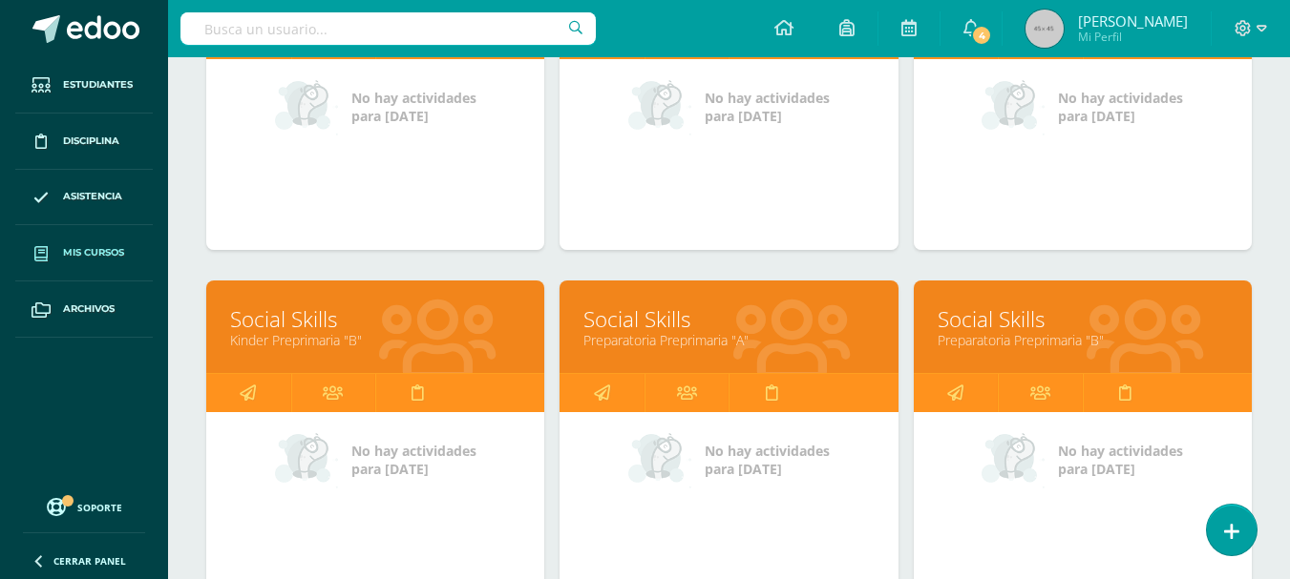
scroll to position [426, 0]
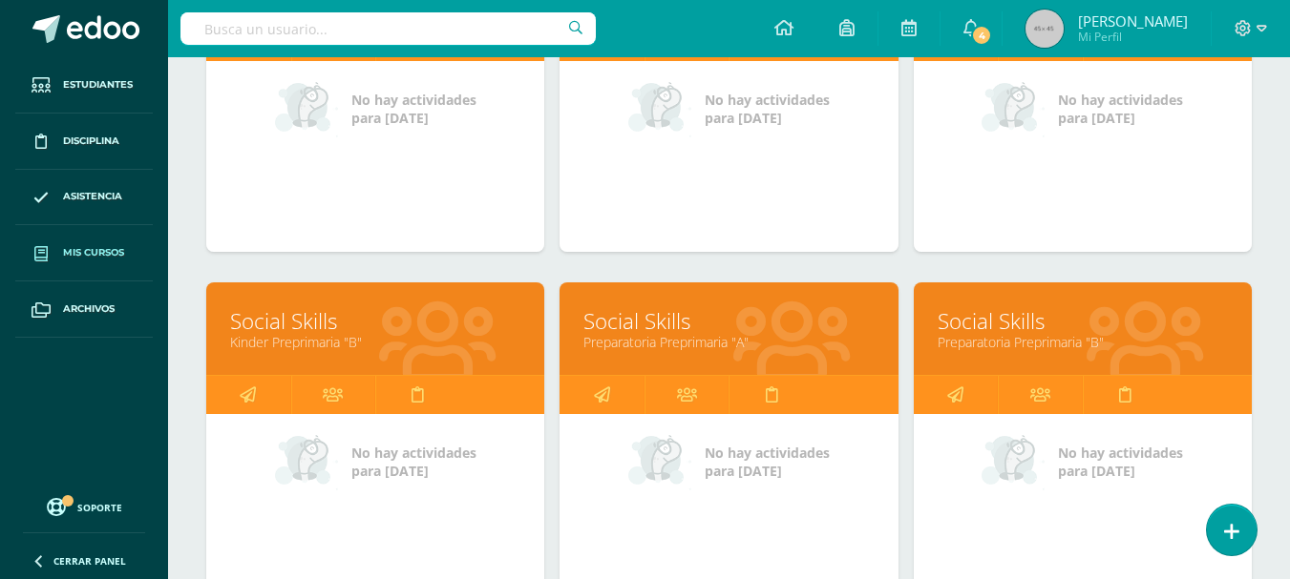
click at [1020, 355] on div "Social Skills Preparatoria Preprimaria "B"" at bounding box center [1083, 329] width 338 height 93
click at [1020, 350] on link "Preparatoria Preprimaria "B"" at bounding box center [1082, 342] width 290 height 18
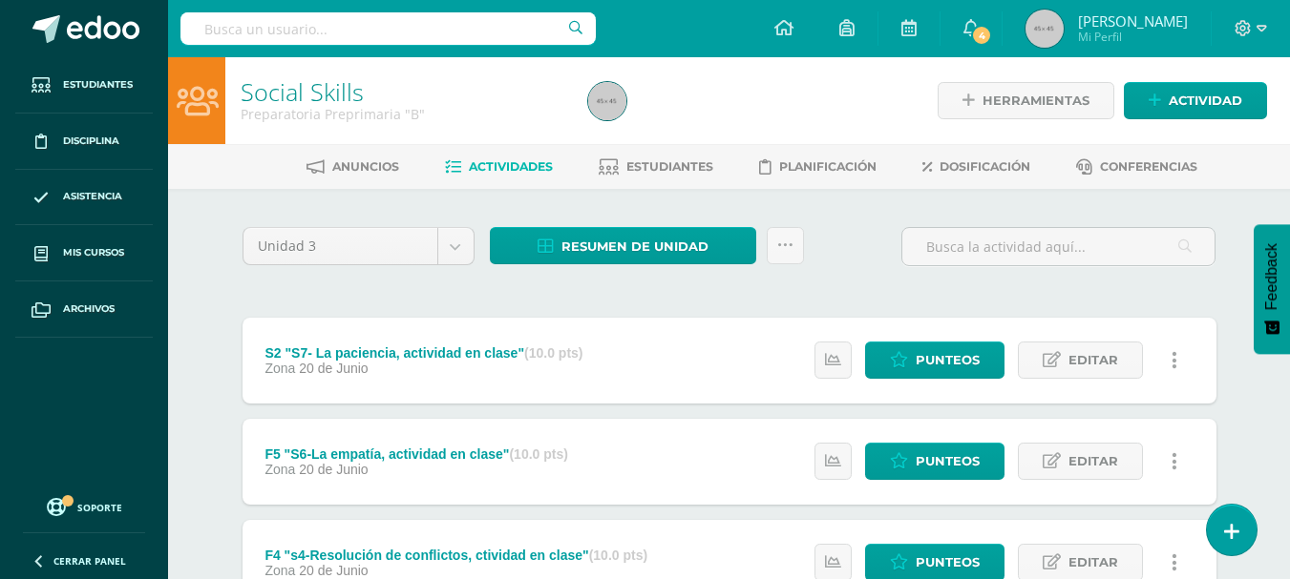
scroll to position [660, 0]
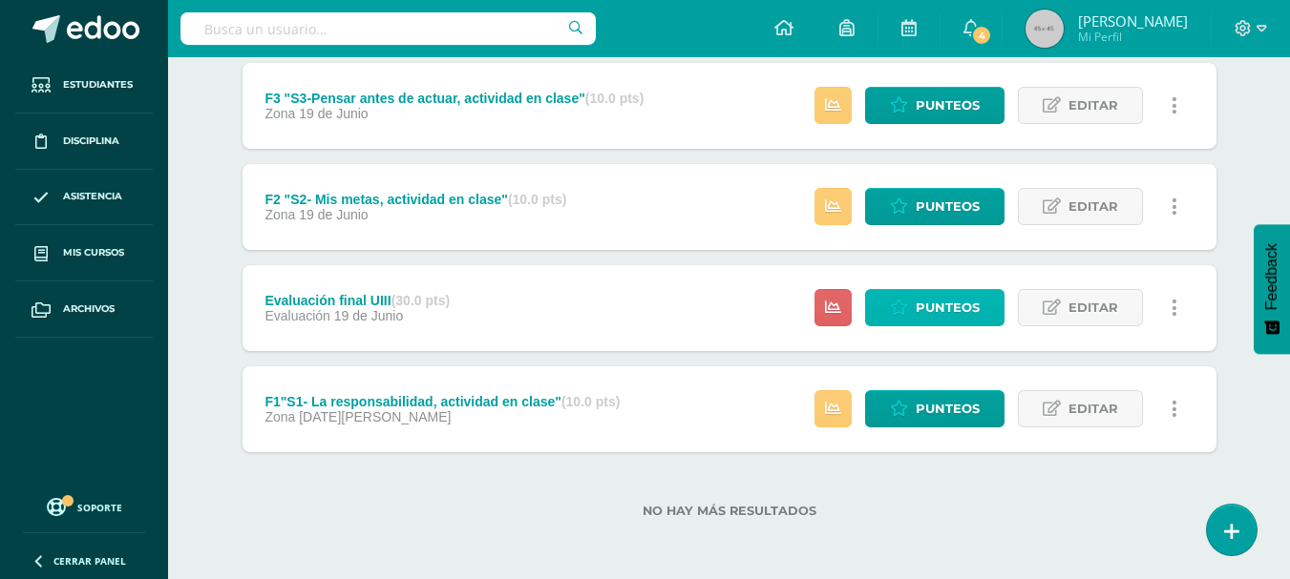
click at [927, 306] on span "Punteos" at bounding box center [947, 307] width 64 height 35
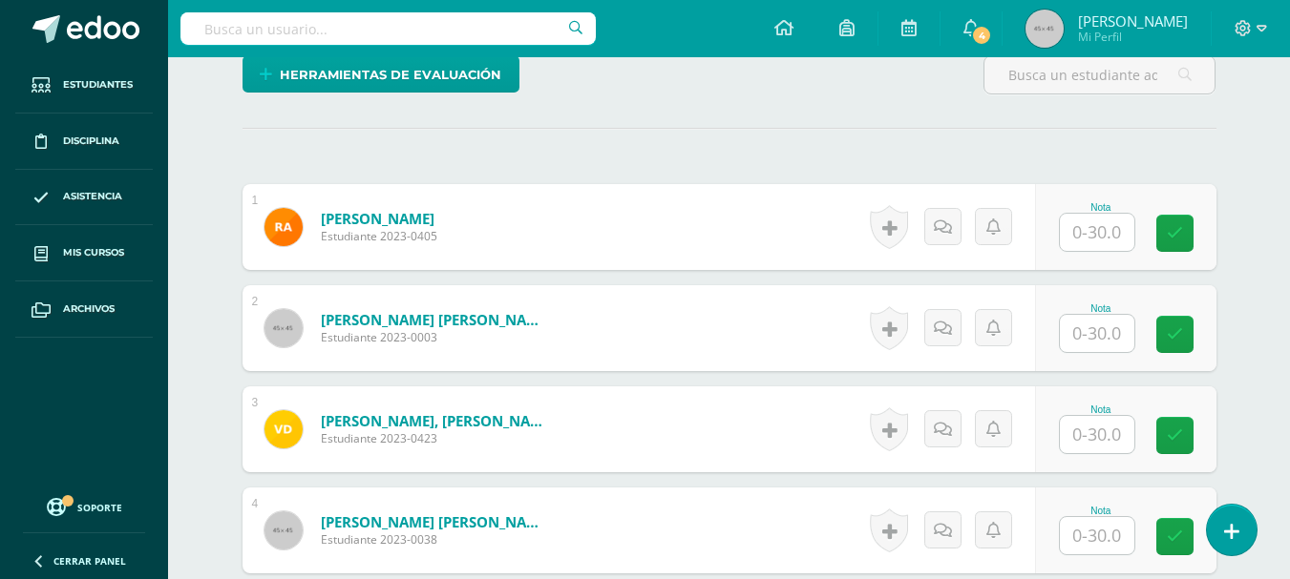
scroll to position [498, 0]
click at [1112, 230] on input "text" at bounding box center [1097, 231] width 74 height 37
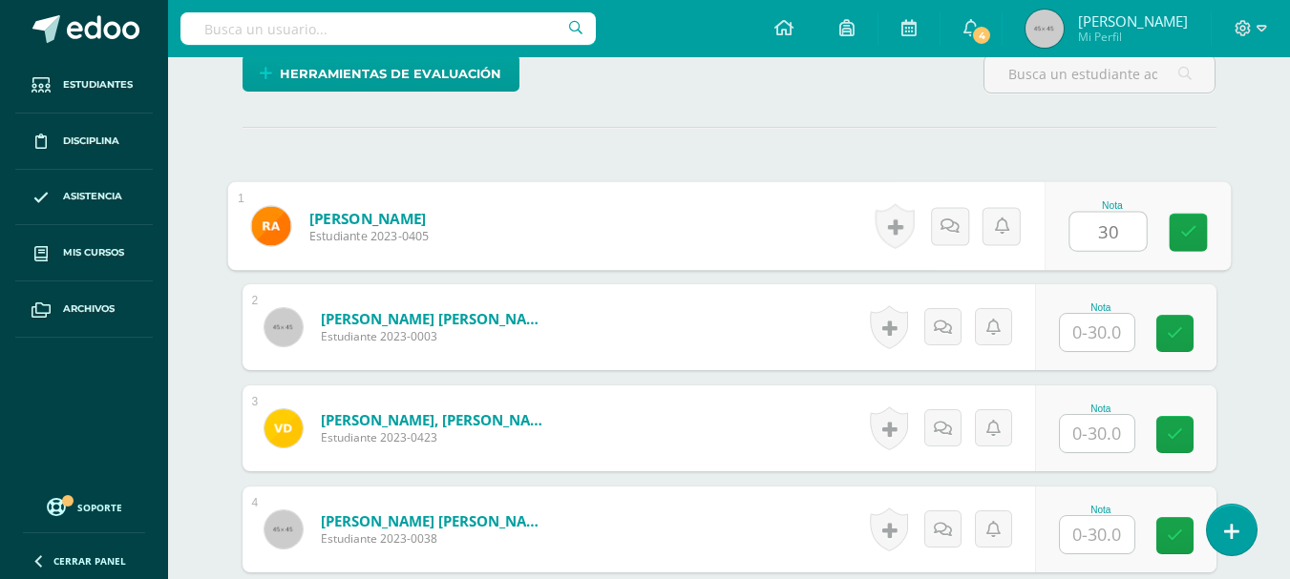
type input "30"
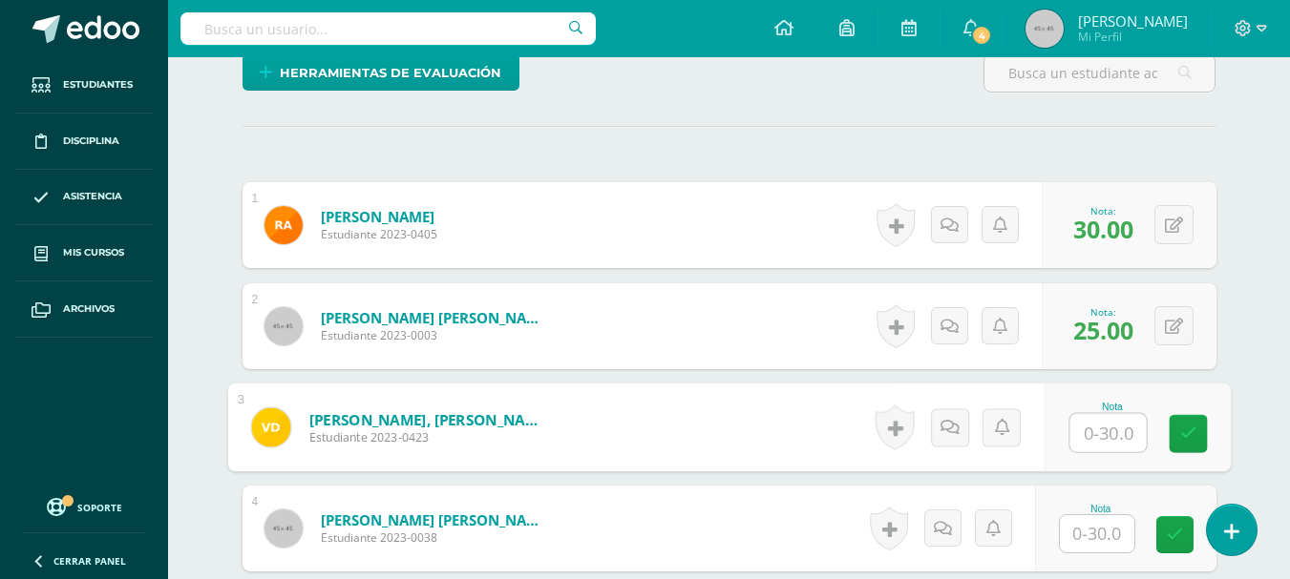
scroll to position [500, 0]
click at [1172, 330] on icon at bounding box center [1174, 326] width 18 height 16
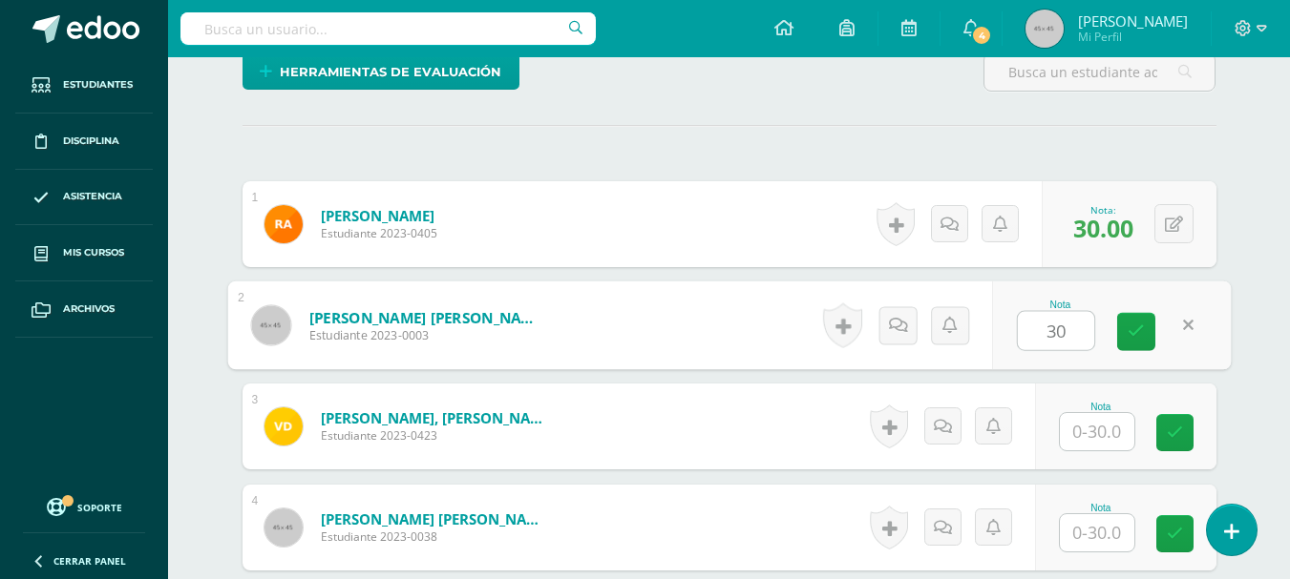
type input "30"
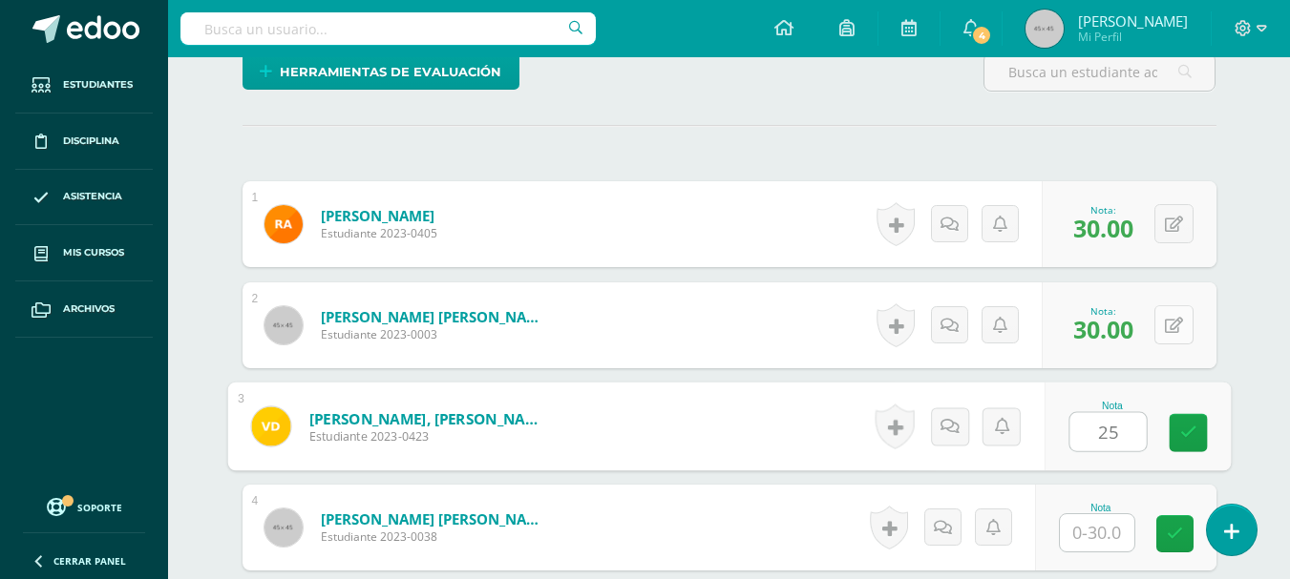
type input "25"
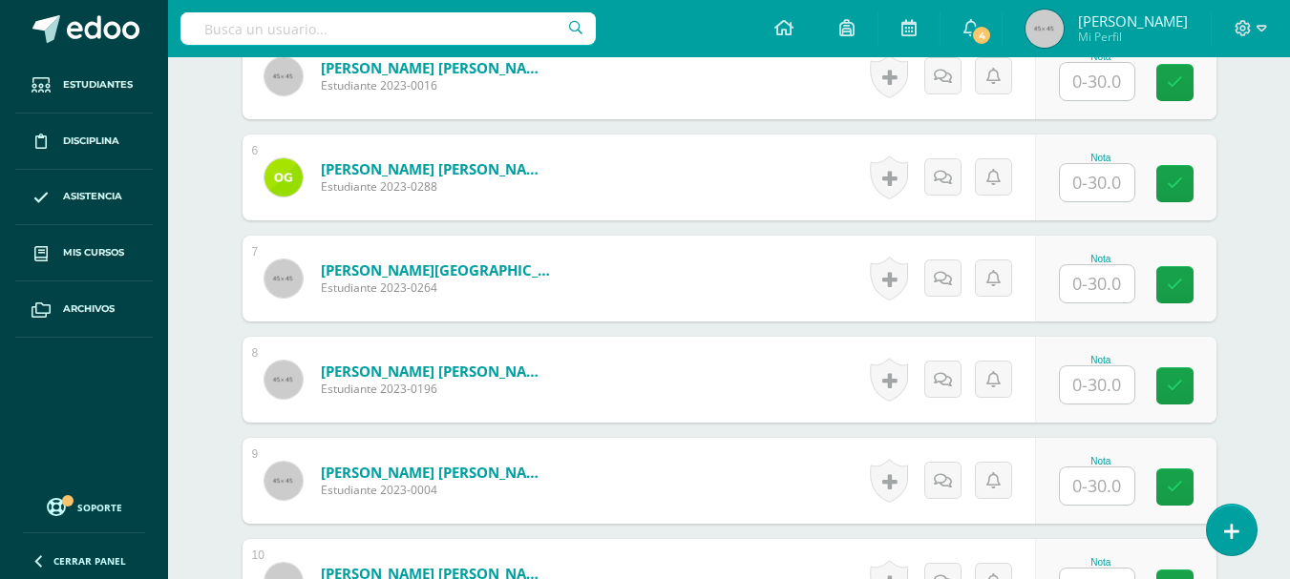
scroll to position [1069, 0]
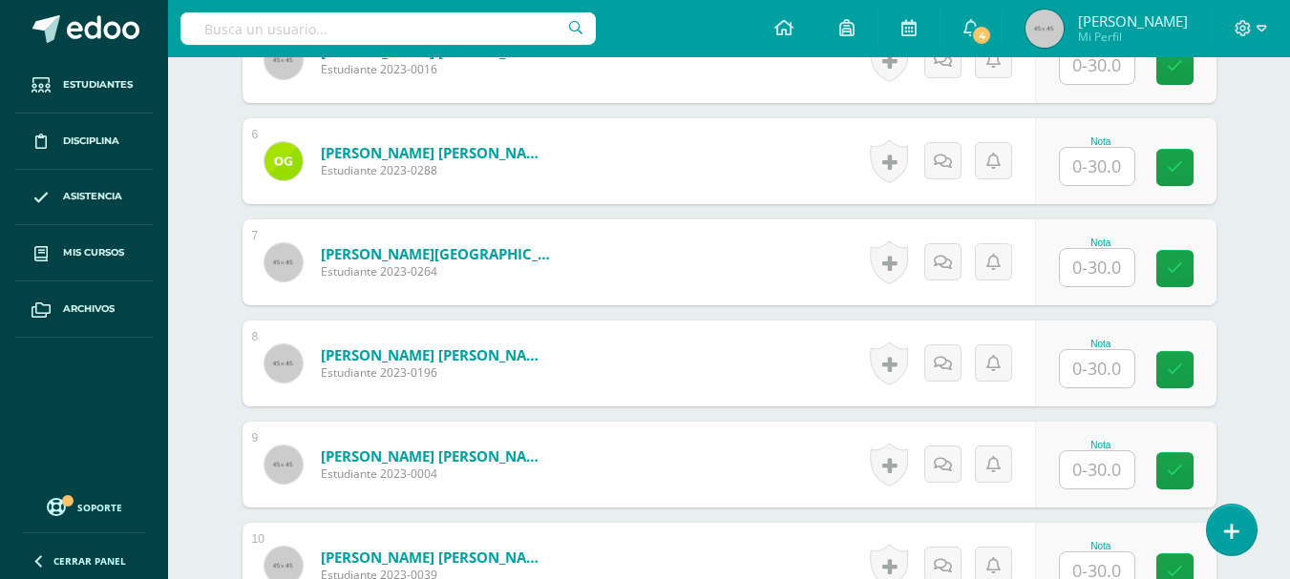
click at [1108, 375] on input "text" at bounding box center [1097, 368] width 74 height 37
type input "30"
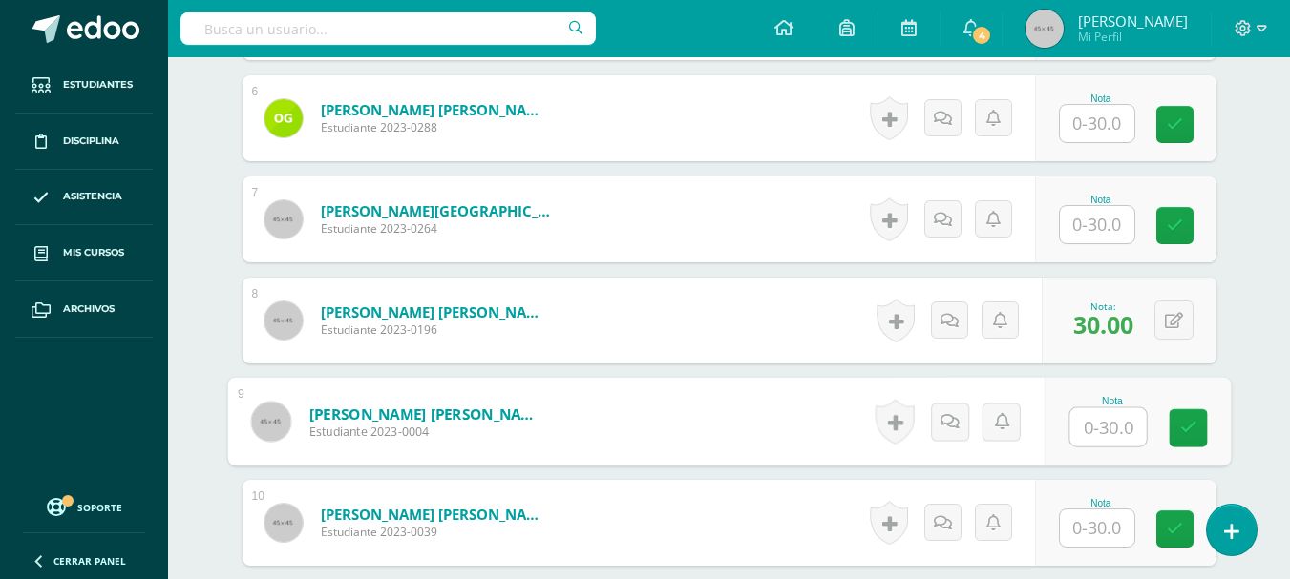
scroll to position [1156, 0]
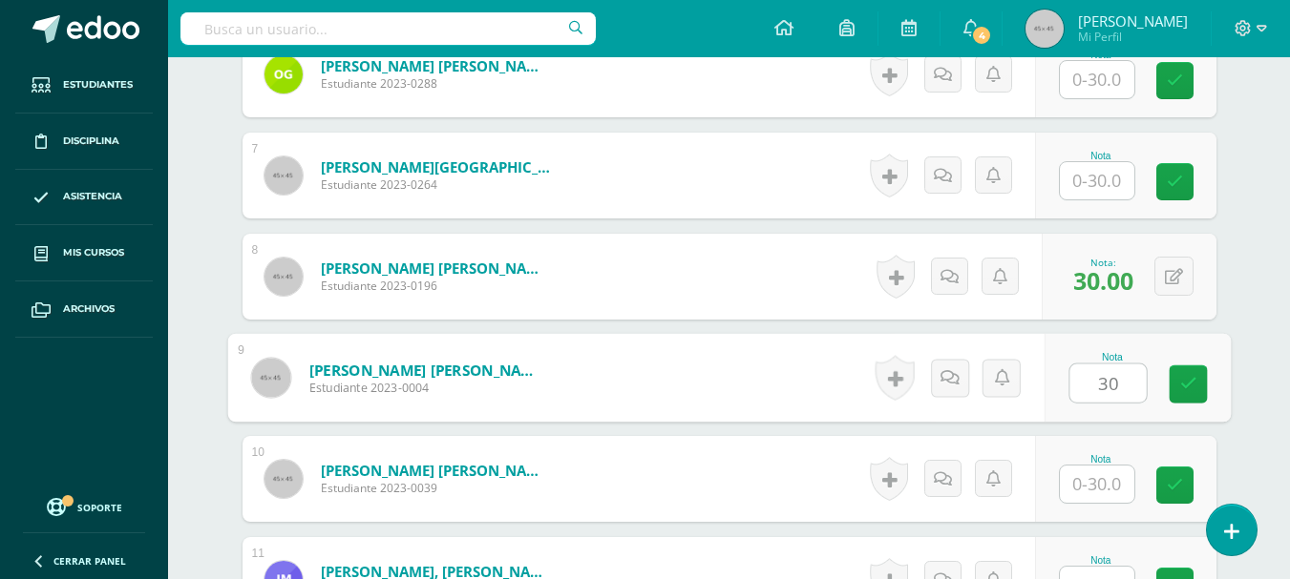
type input "30"
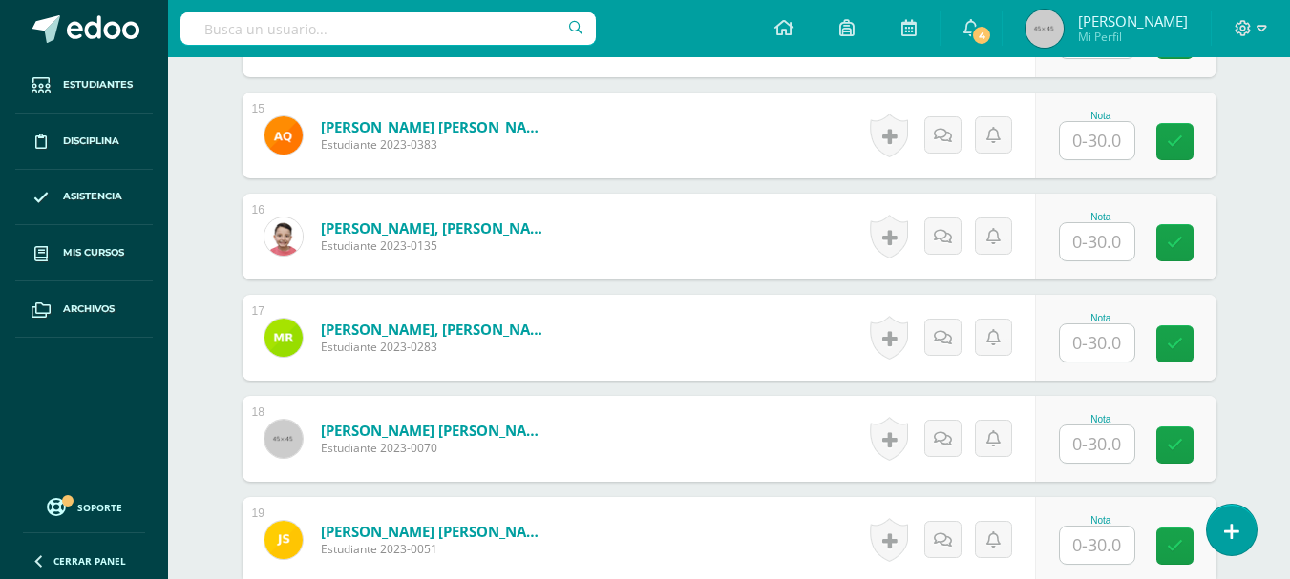
scroll to position [2022, 0]
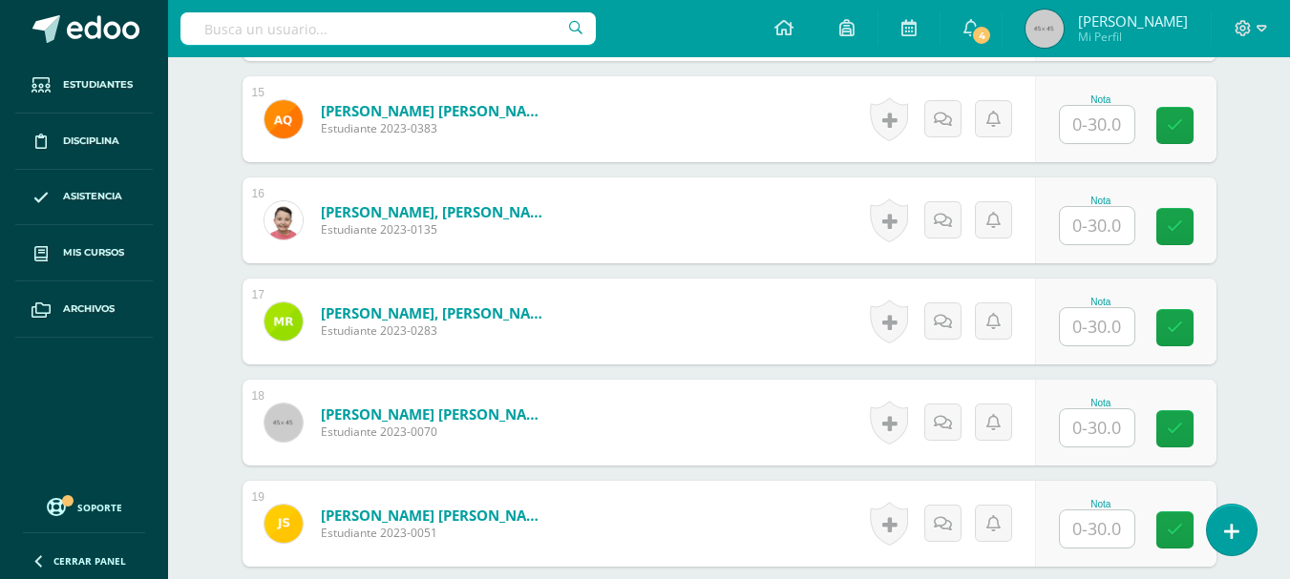
click at [1106, 430] on input "text" at bounding box center [1097, 428] width 74 height 37
type input "30"
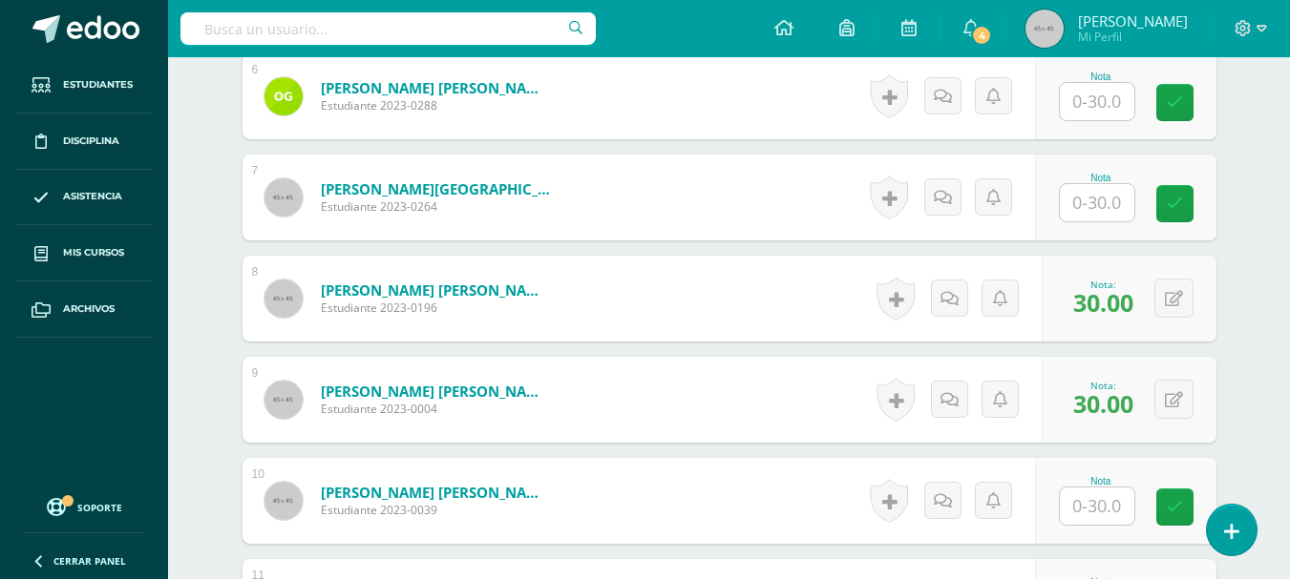
scroll to position [1124, 0]
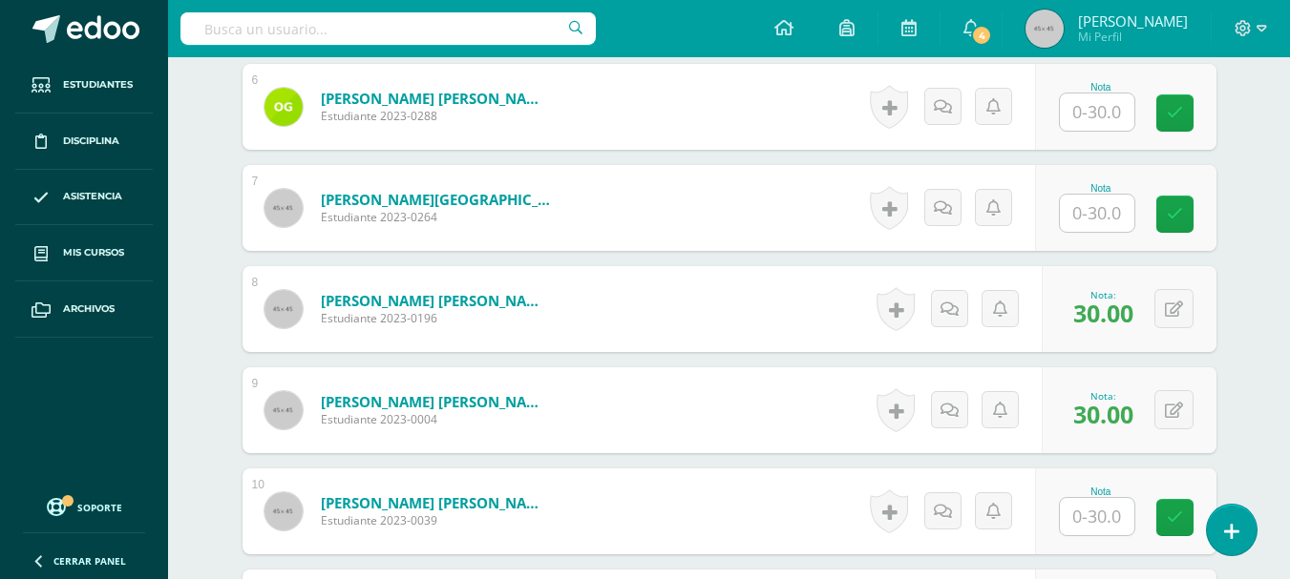
click at [1085, 214] on input "text" at bounding box center [1097, 213] width 74 height 37
type input "30"
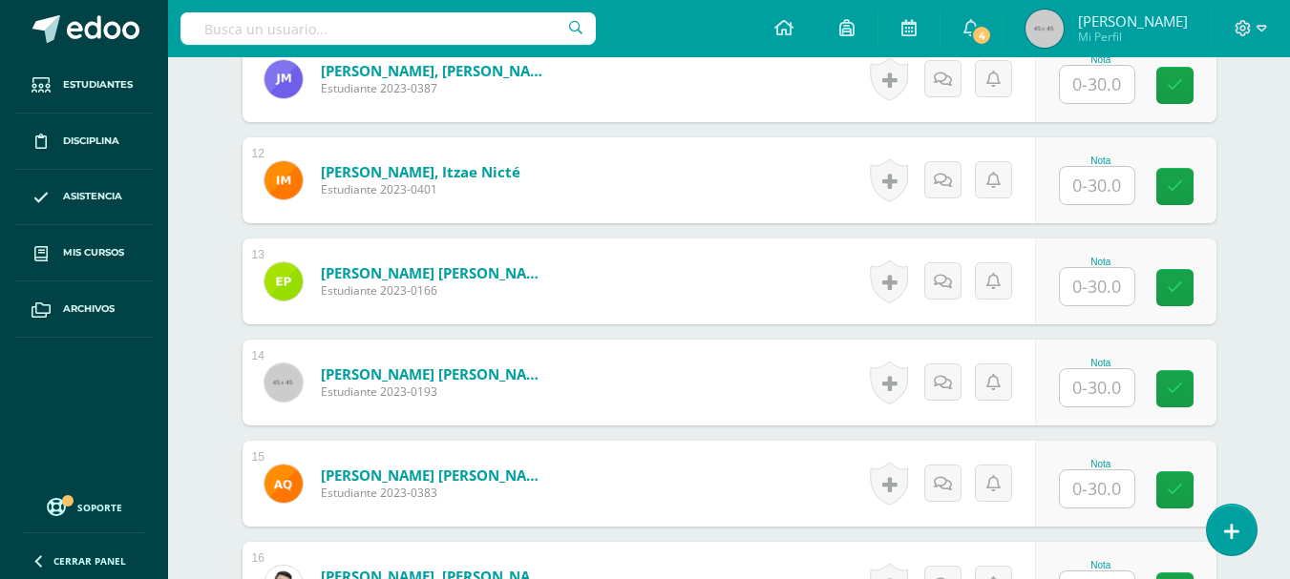
scroll to position [1662, 0]
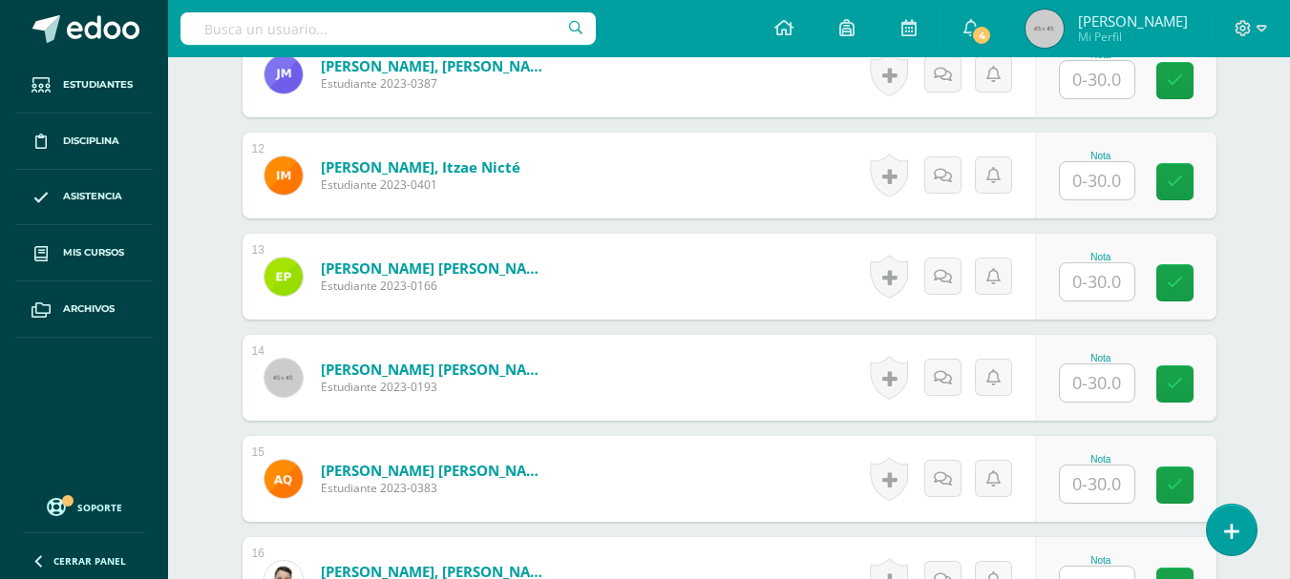
click at [1104, 490] on input "text" at bounding box center [1097, 484] width 74 height 37
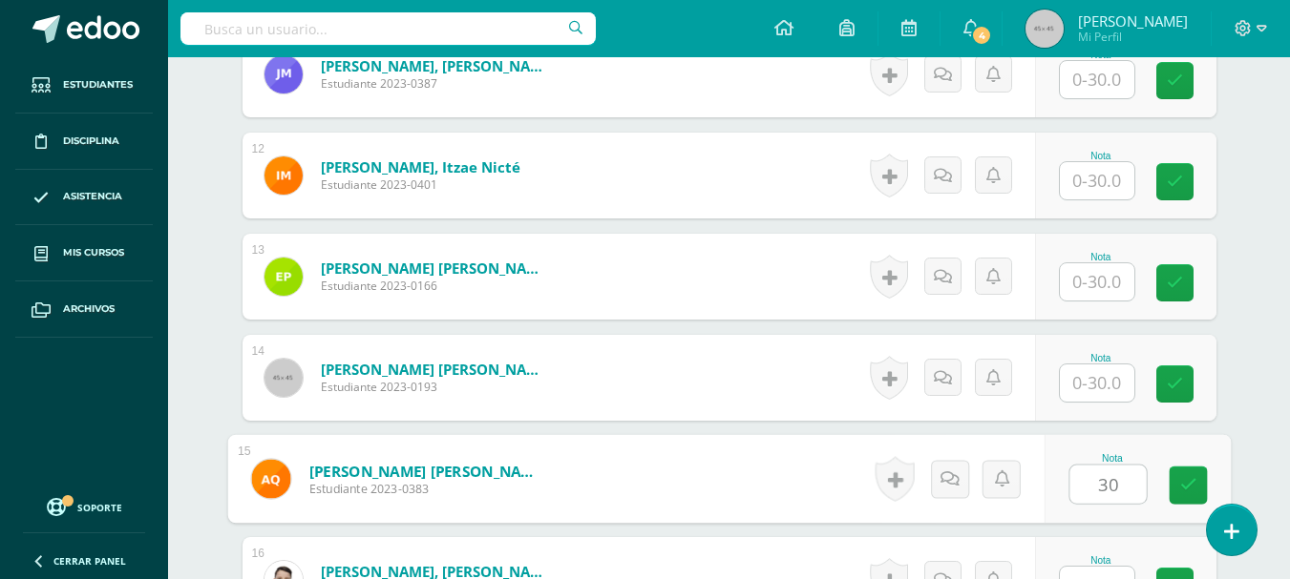
type input "30"
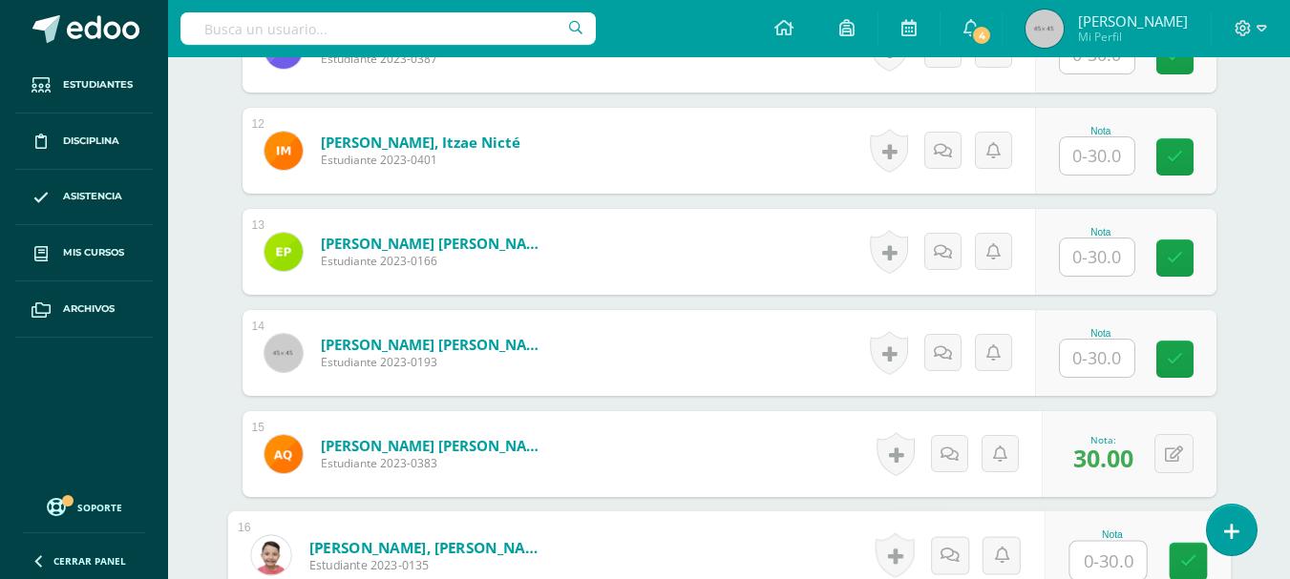
click at [1085, 156] on input "text" at bounding box center [1097, 155] width 74 height 37
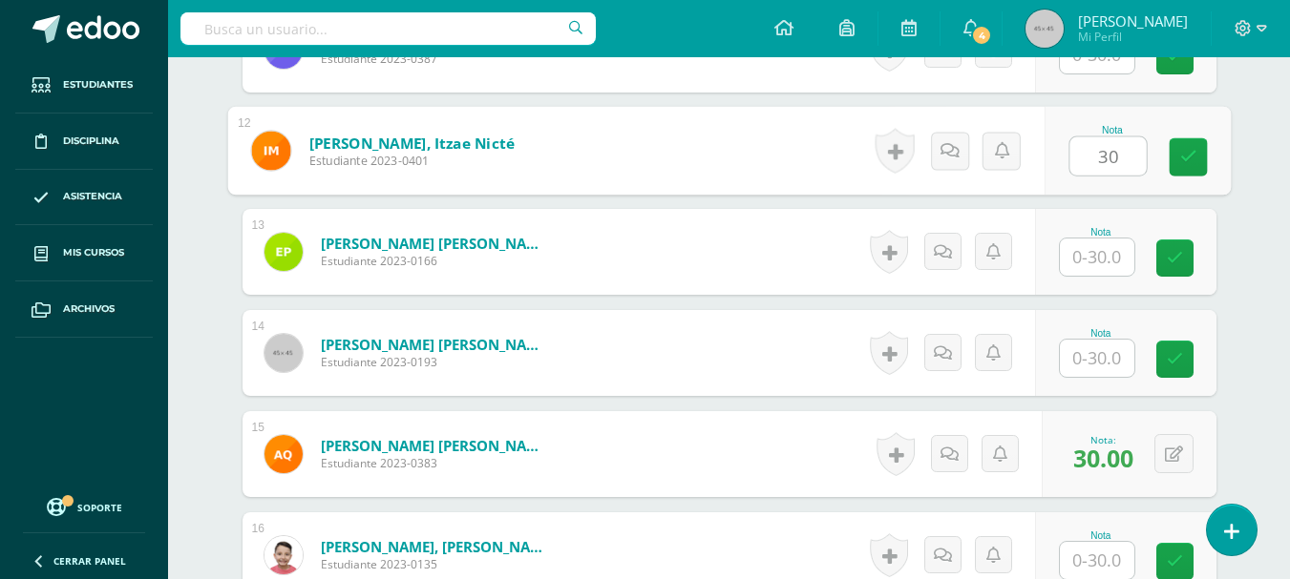
type input "30"
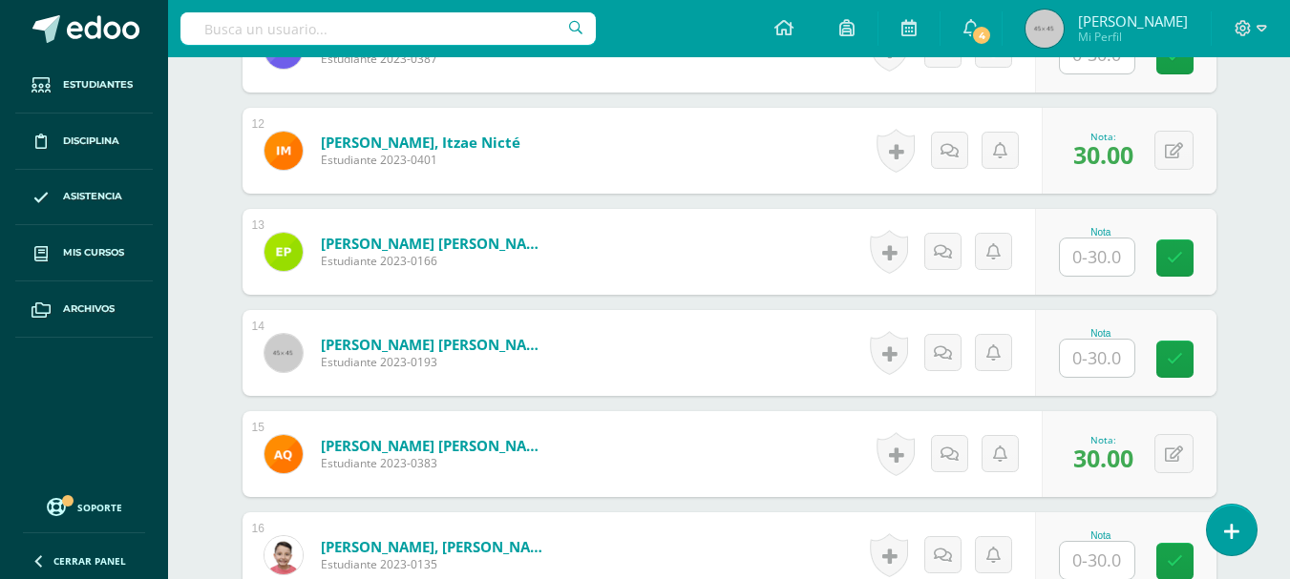
drag, startPoint x: 1288, startPoint y: 335, endPoint x: 1294, endPoint y: 296, distance: 39.7
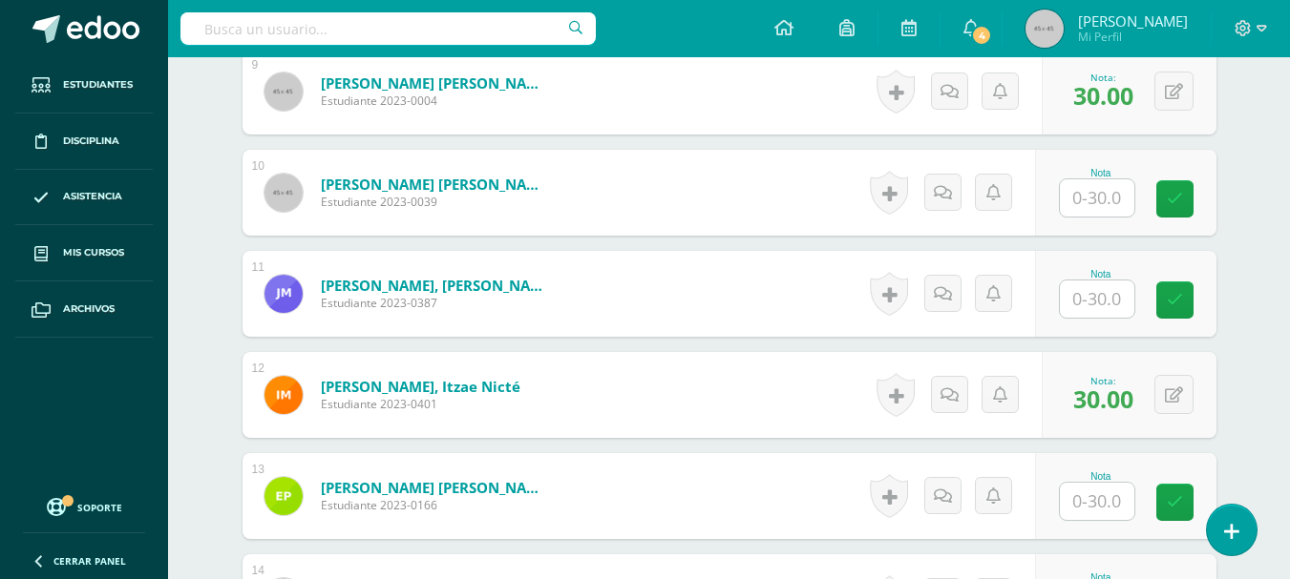
scroll to position [1420, 0]
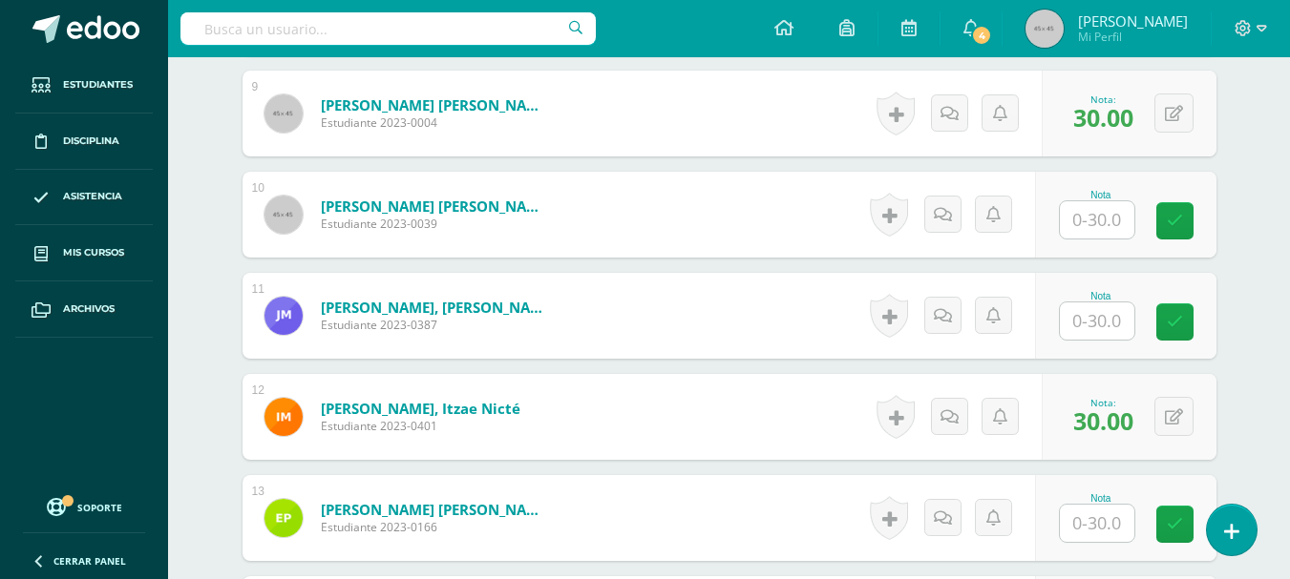
click at [1102, 221] on input "text" at bounding box center [1097, 219] width 74 height 37
type input "30"
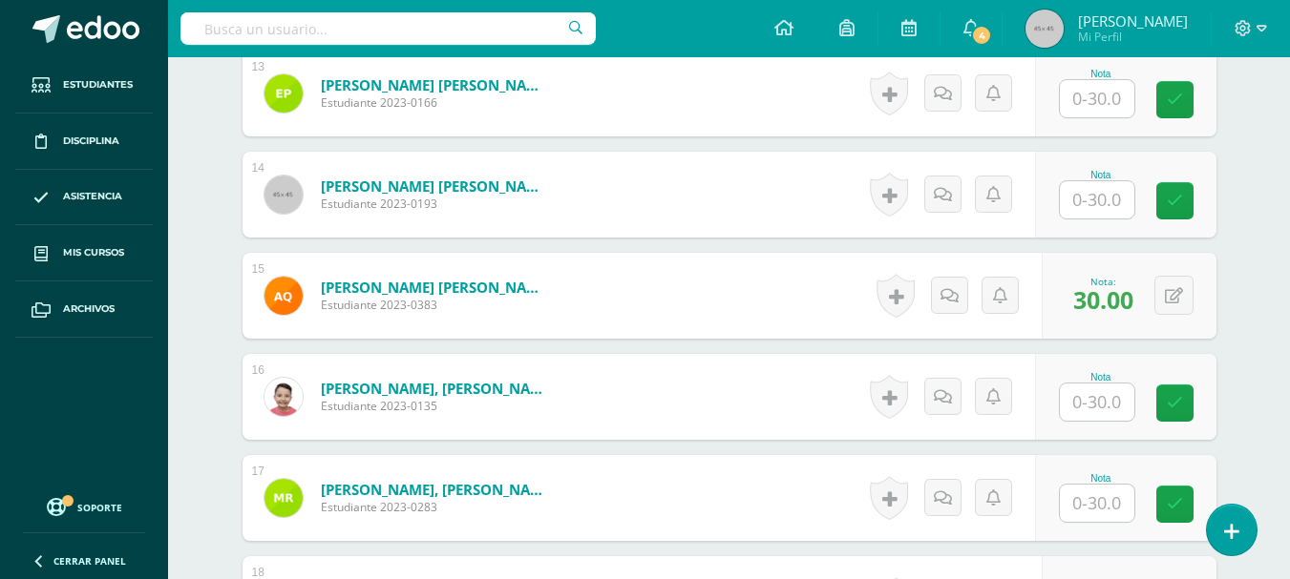
scroll to position [1850, 0]
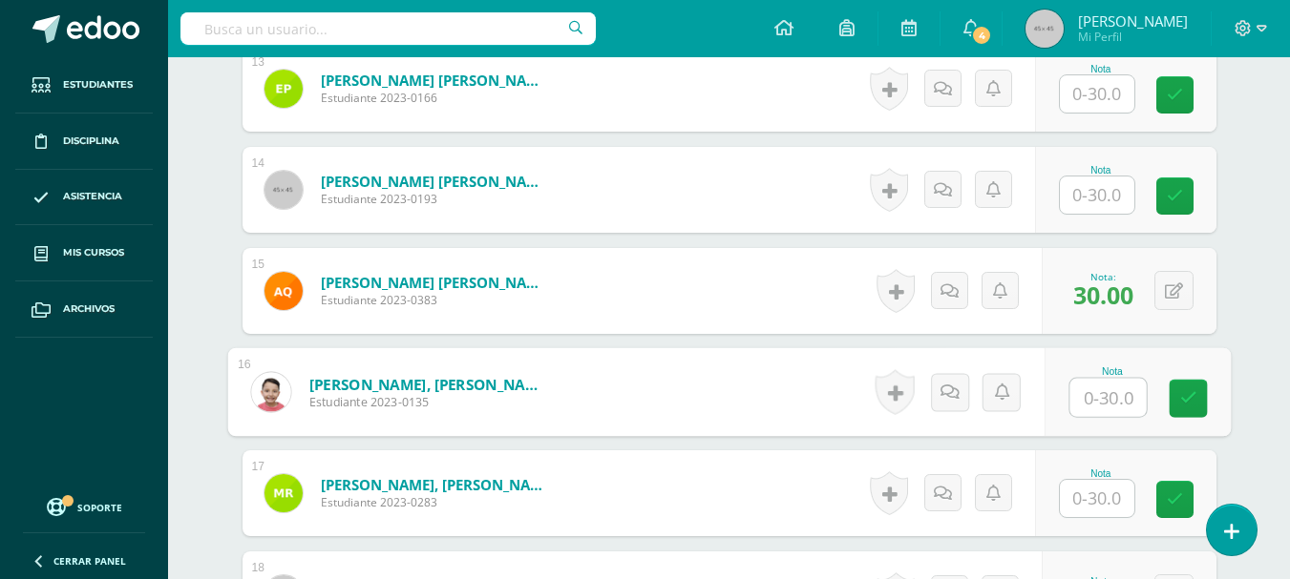
click at [1101, 399] on input "text" at bounding box center [1107, 398] width 76 height 38
type input "20"
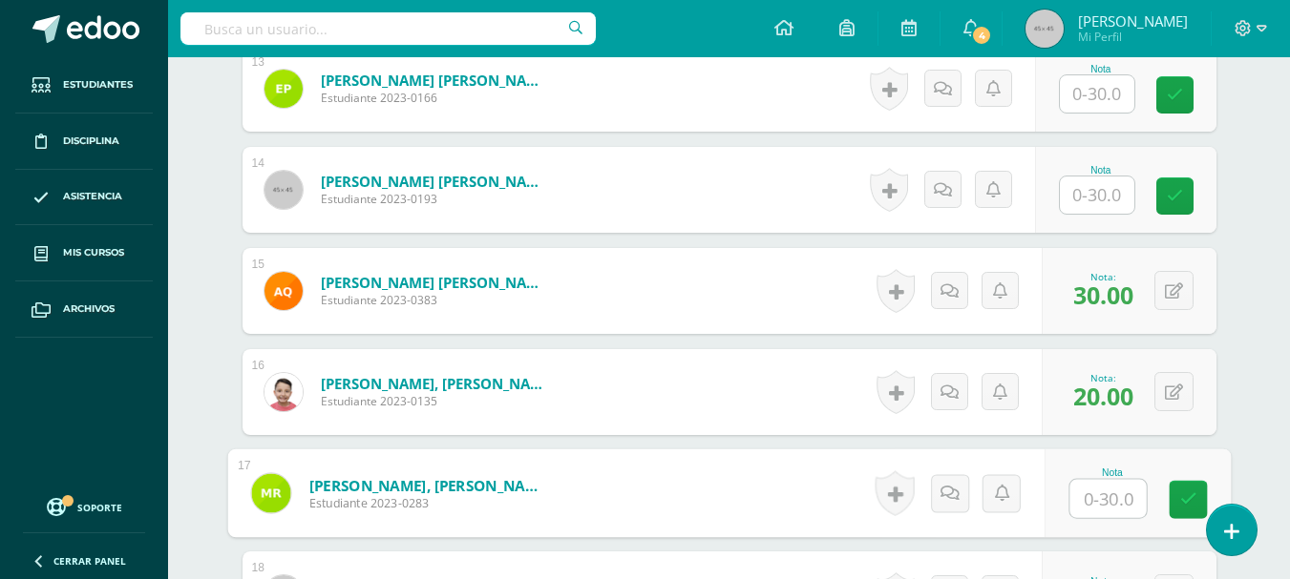
click at [1103, 196] on input "text" at bounding box center [1097, 195] width 74 height 37
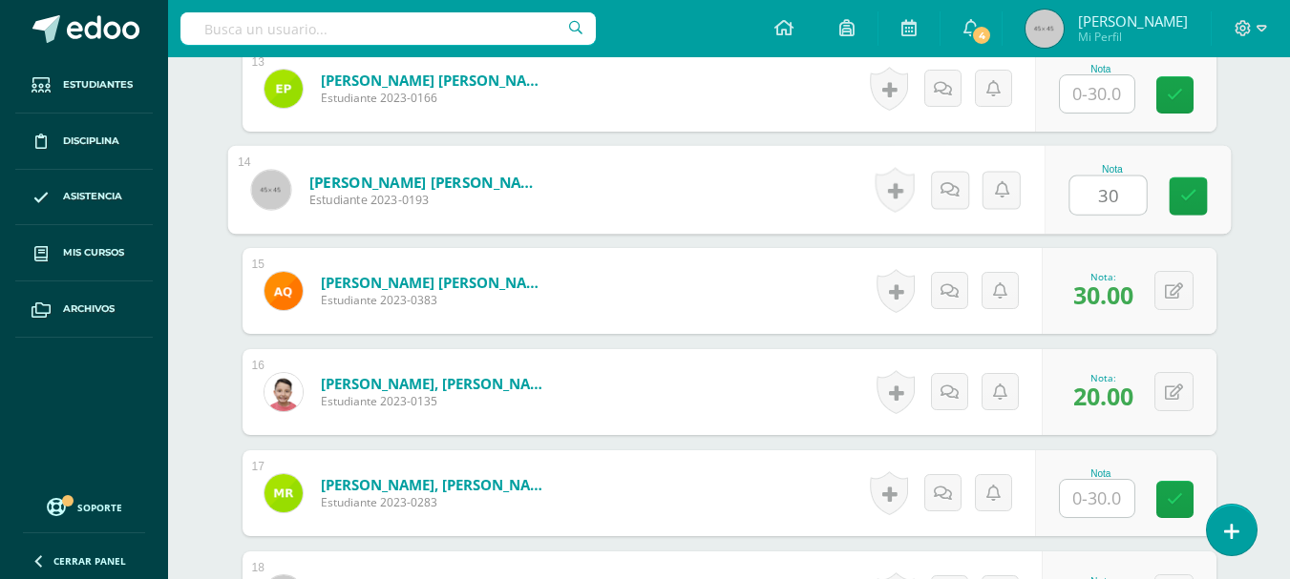
type input "3"
type input "25"
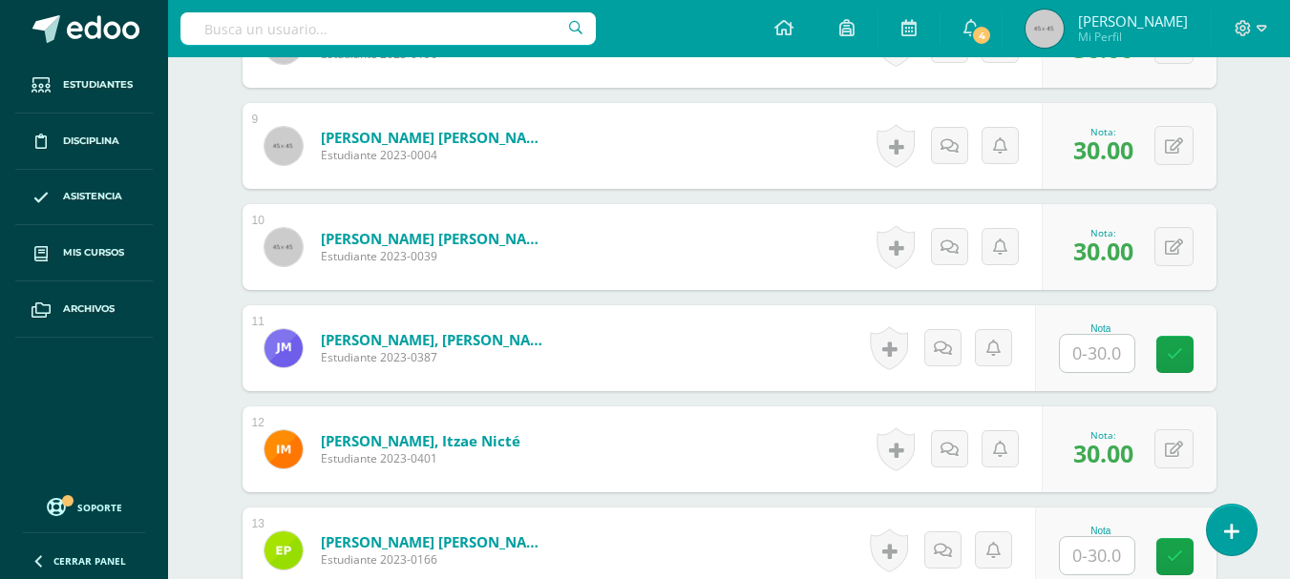
scroll to position [1437, 0]
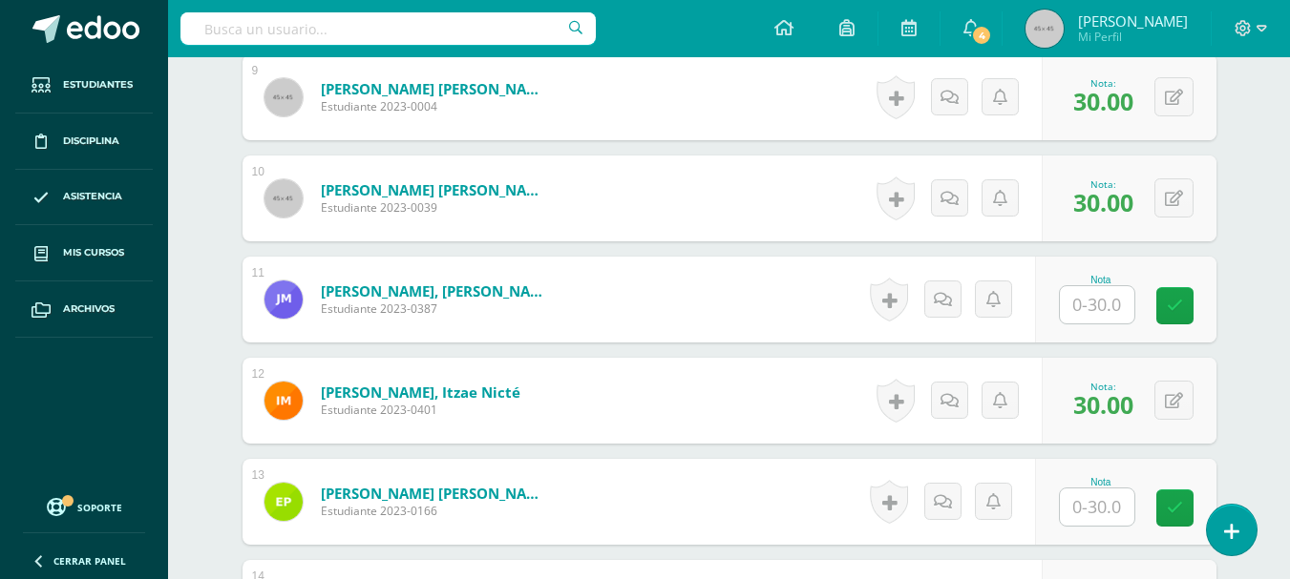
click at [1102, 310] on input "text" at bounding box center [1097, 304] width 74 height 37
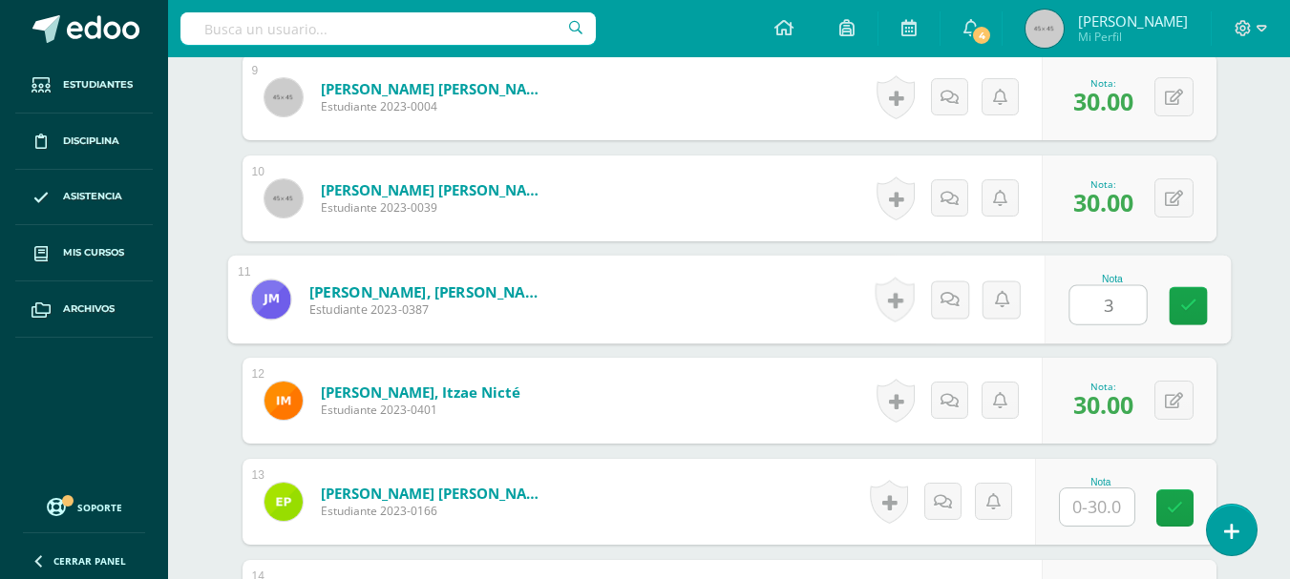
type input "30"
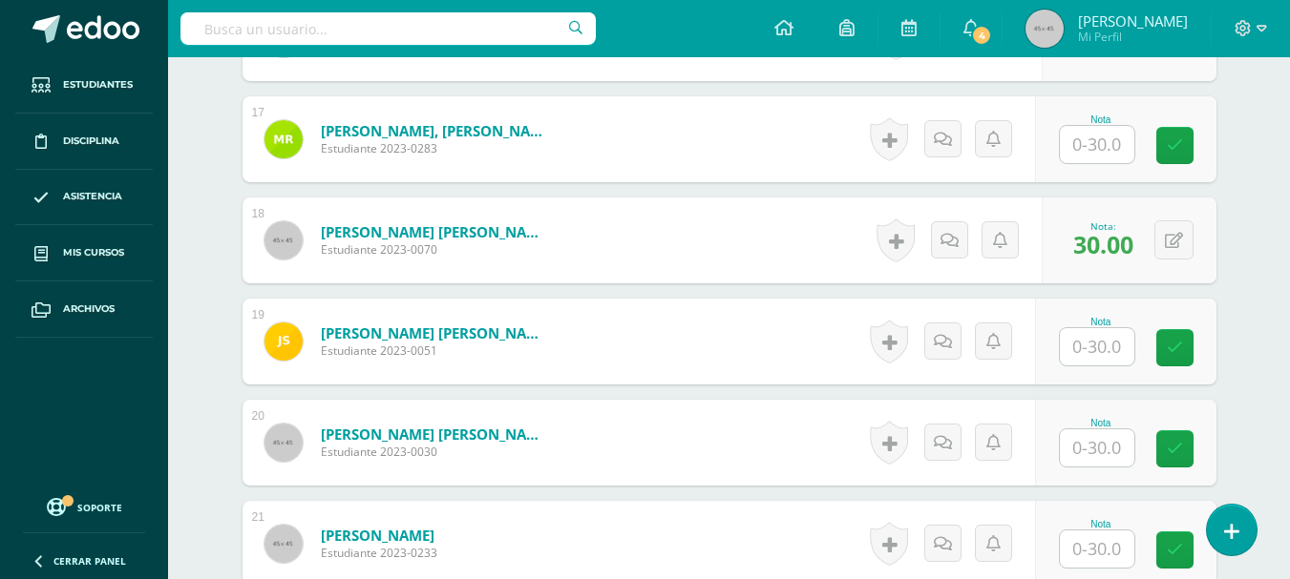
scroll to position [2216, 0]
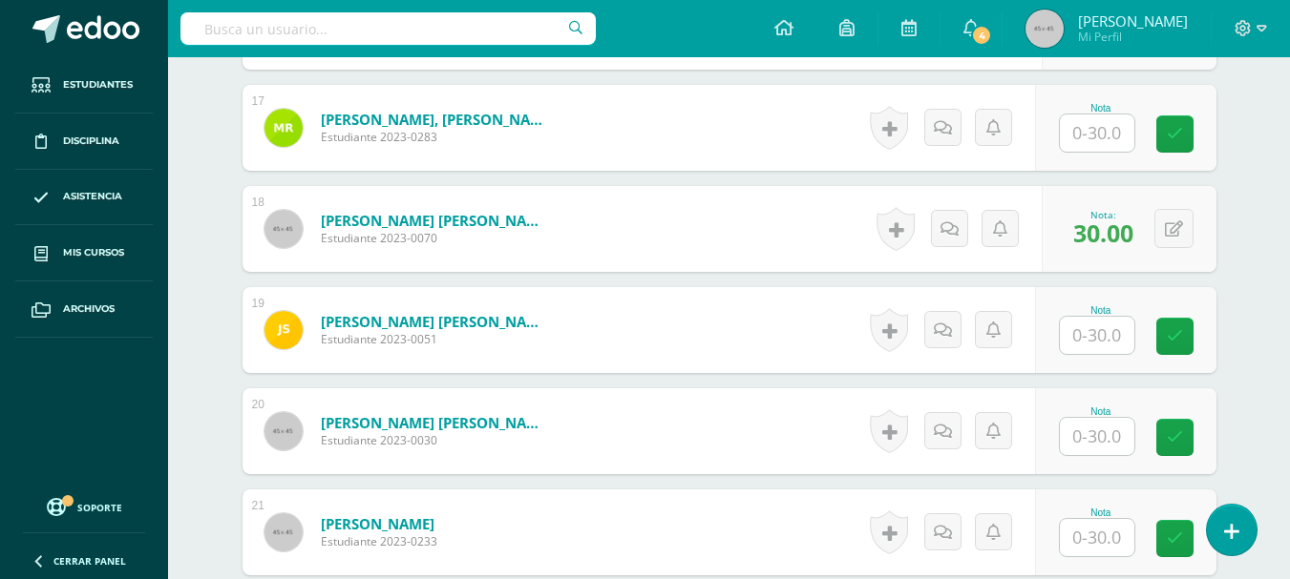
click at [1090, 333] on input "text" at bounding box center [1097, 335] width 74 height 37
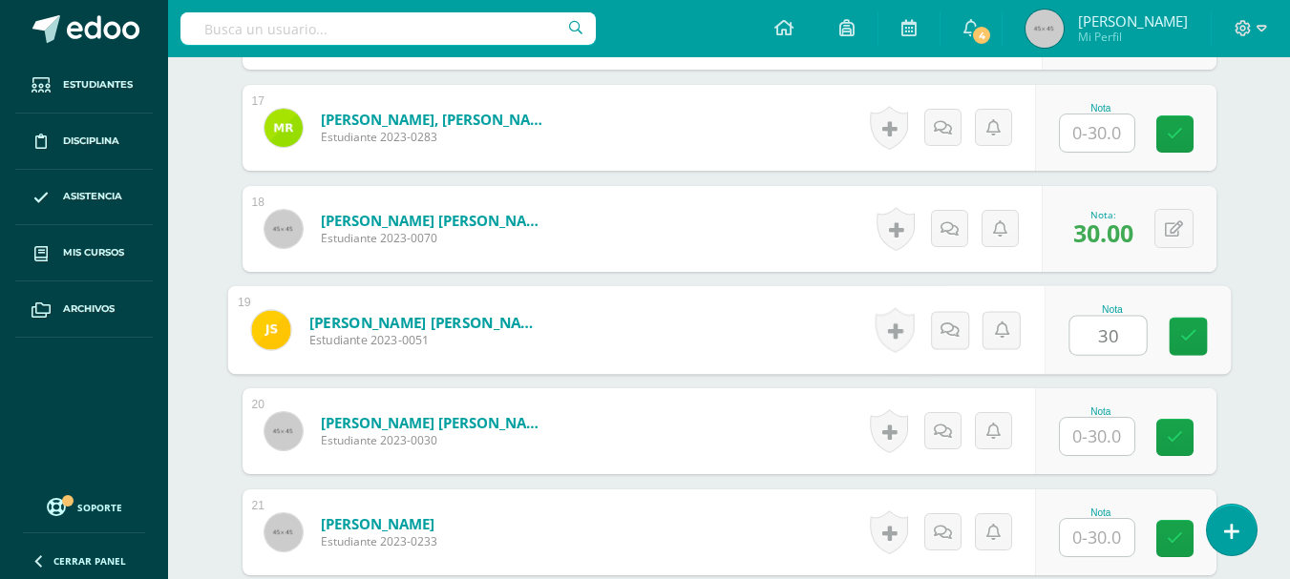
type input "30"
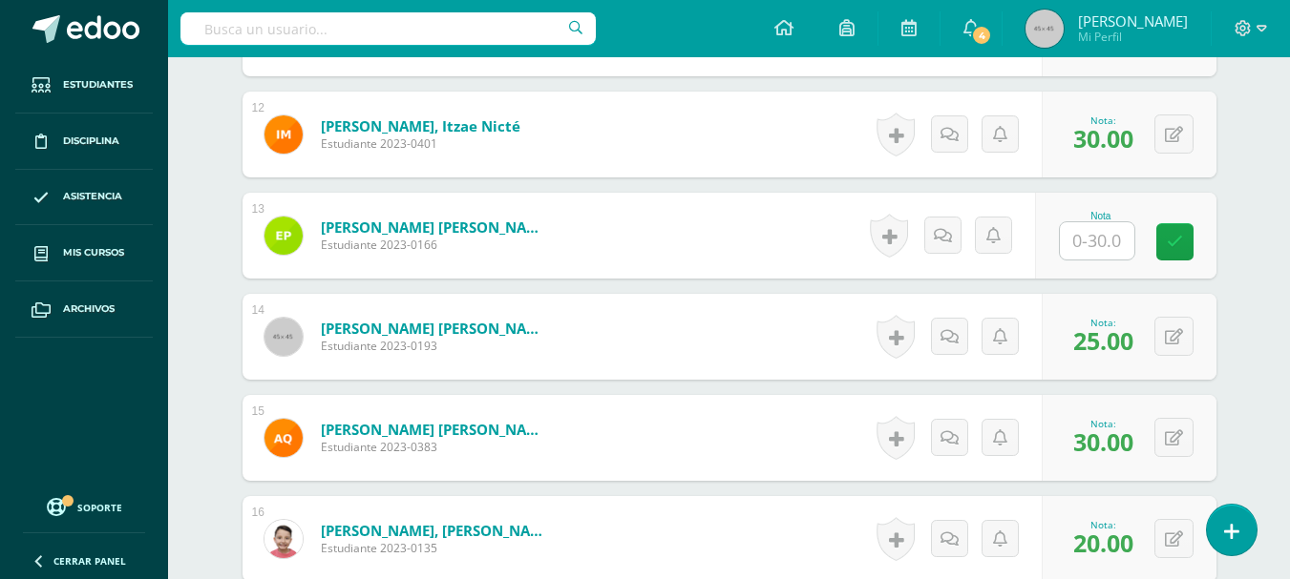
scroll to position [1698, 0]
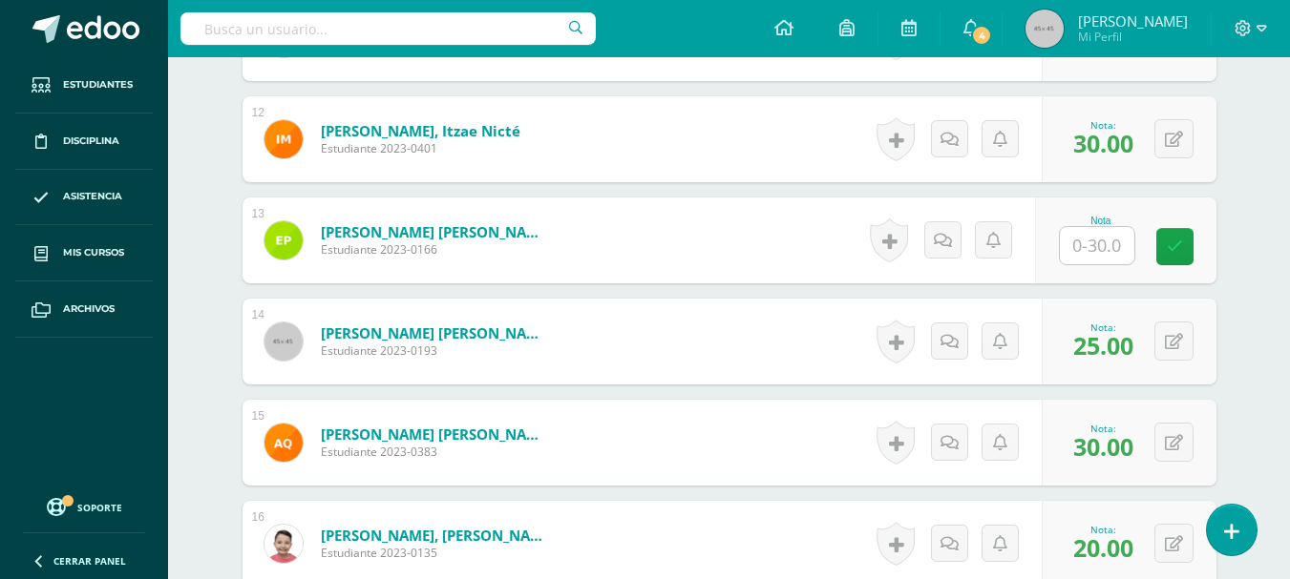
click at [1103, 249] on input "text" at bounding box center [1097, 245] width 74 height 37
type input "25"
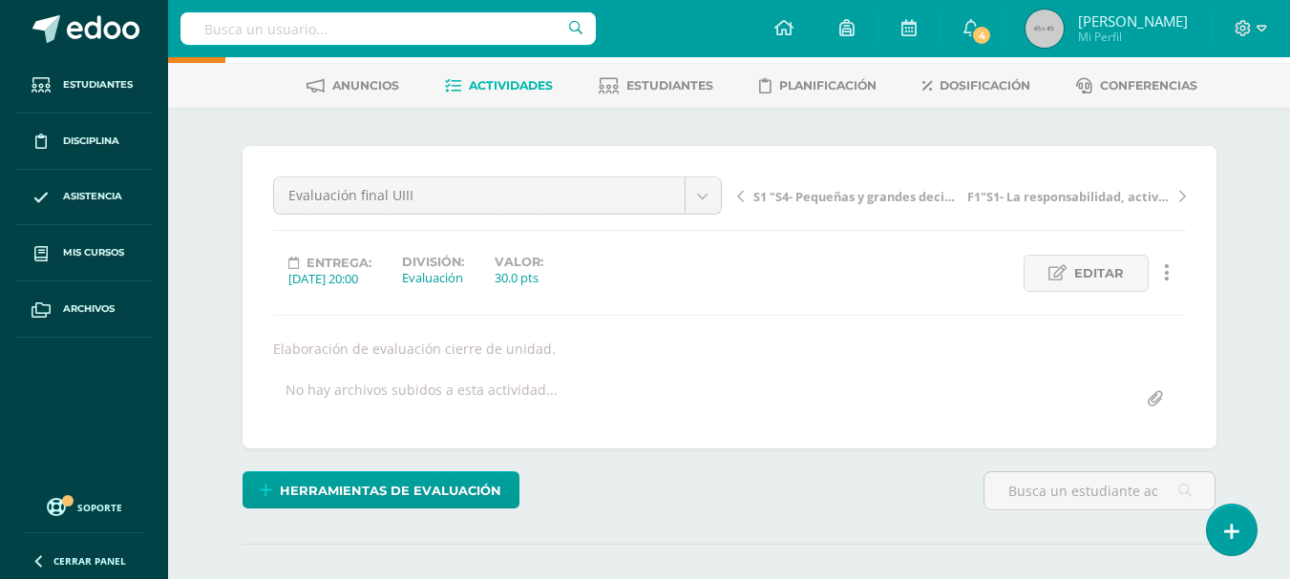
scroll to position [97, 0]
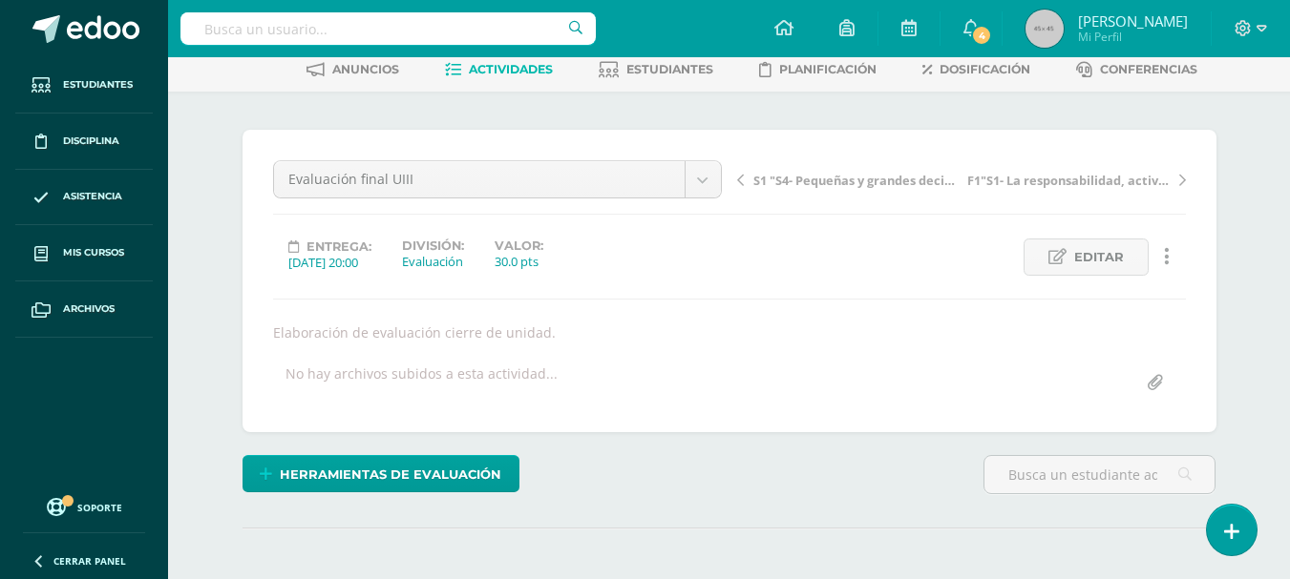
click at [1167, 262] on icon at bounding box center [1167, 256] width 6 height 21
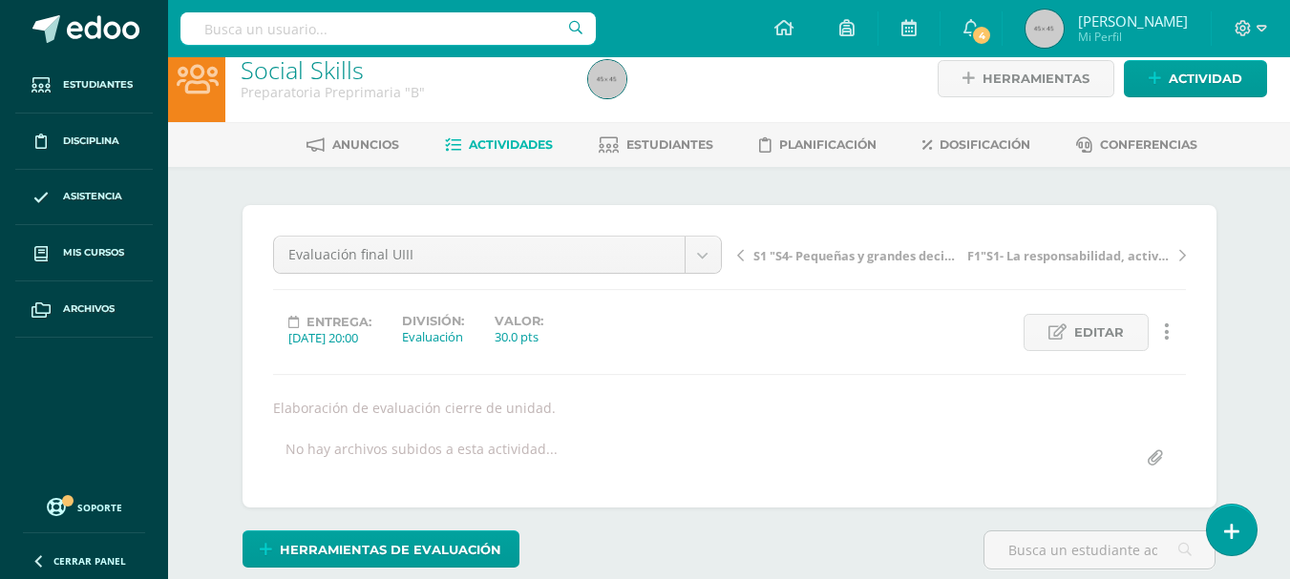
scroll to position [23, 0]
